Goal: Task Accomplishment & Management: Manage account settings

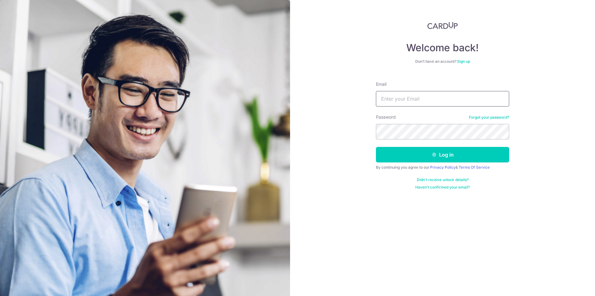
click at [478, 96] on input "Email" at bounding box center [442, 99] width 133 height 16
click at [471, 98] on input "Email" at bounding box center [442, 99] width 133 height 16
type input "[EMAIL_ADDRESS][DOMAIN_NAME]"
click at [455, 154] on button "Log in" at bounding box center [442, 155] width 133 height 16
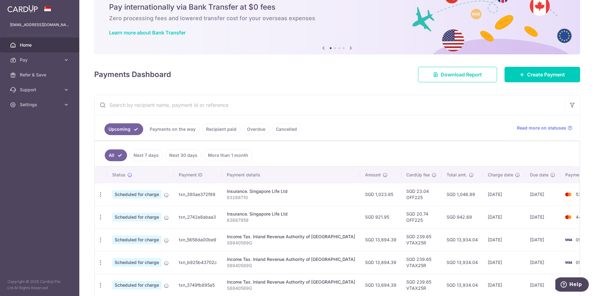
scroll to position [62, 0]
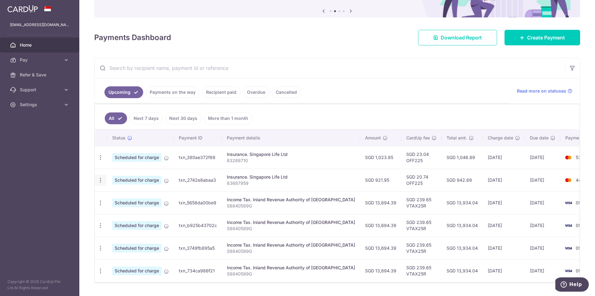
click at [100, 182] on icon "button" at bounding box center [100, 180] width 7 height 7
click at [113, 198] on span "Update payment" at bounding box center [134, 196] width 42 height 7
radio input "true"
type input "921.95"
type input "03/11/2025"
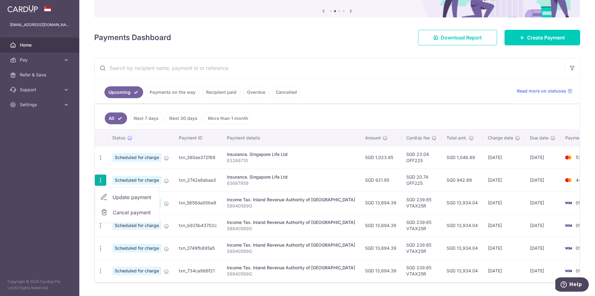
type input "83687959"
type input "OFF225"
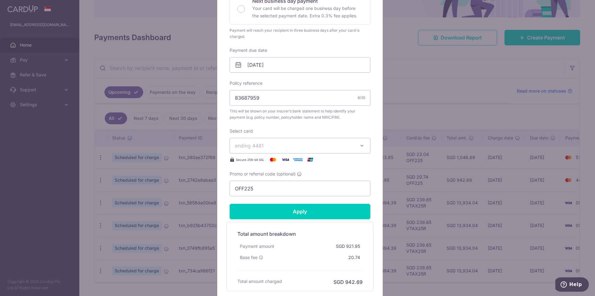
scroll to position [155, 0]
click at [309, 148] on span "ending 4481" at bounding box center [294, 144] width 119 height 7
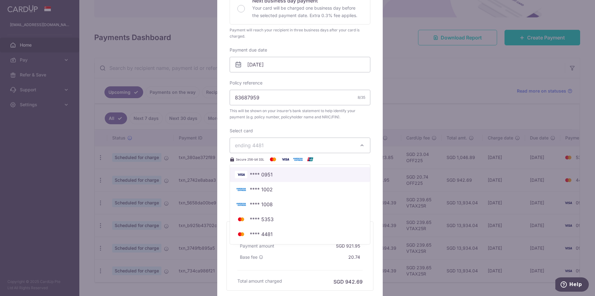
click at [289, 178] on span "**** 0951" at bounding box center [300, 174] width 130 height 7
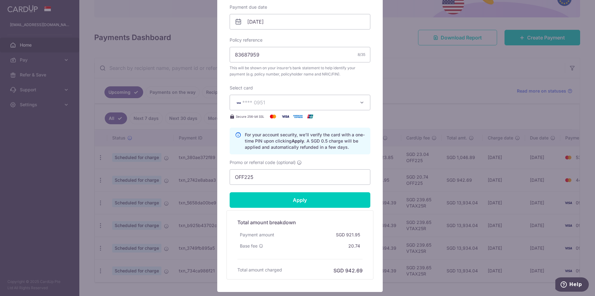
scroll to position [239, 0]
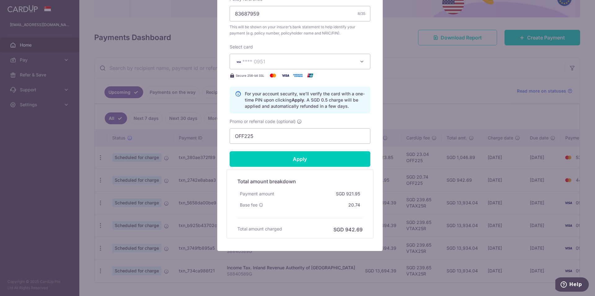
click at [425, 97] on div "Edit payment By clicking apply, you will make changes to all payments to Singap…" at bounding box center [297, 148] width 595 height 296
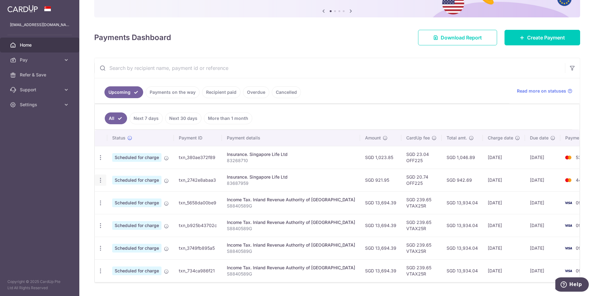
click at [101, 182] on icon "button" at bounding box center [100, 180] width 7 height 7
click at [111, 212] on link "Cancel payment" at bounding box center [127, 212] width 65 height 16
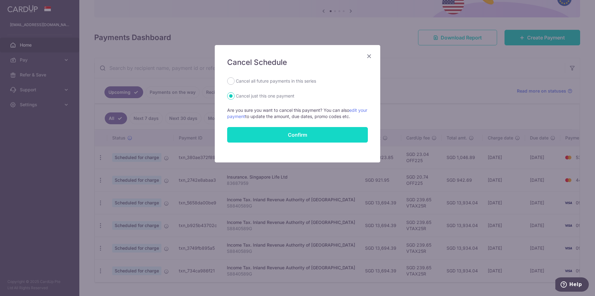
click at [285, 133] on button "Confirm" at bounding box center [297, 135] width 141 height 16
